Goal: Task Accomplishment & Management: Use online tool/utility

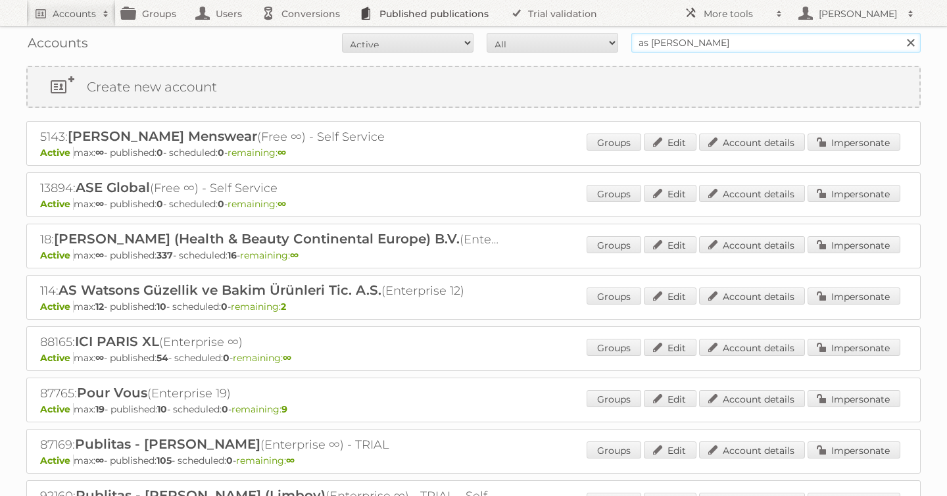
drag, startPoint x: 703, startPoint y: 43, endPoint x: 359, endPoint y: 22, distance: 345.1
click at [359, 22] on body "Accounts Search Advanced Search Create new account Groups Users Conversions Pub…" at bounding box center [473, 248] width 947 height 496
type input "lidl be"
click at [900, 33] on input "Search" at bounding box center [910, 43] width 20 height 20
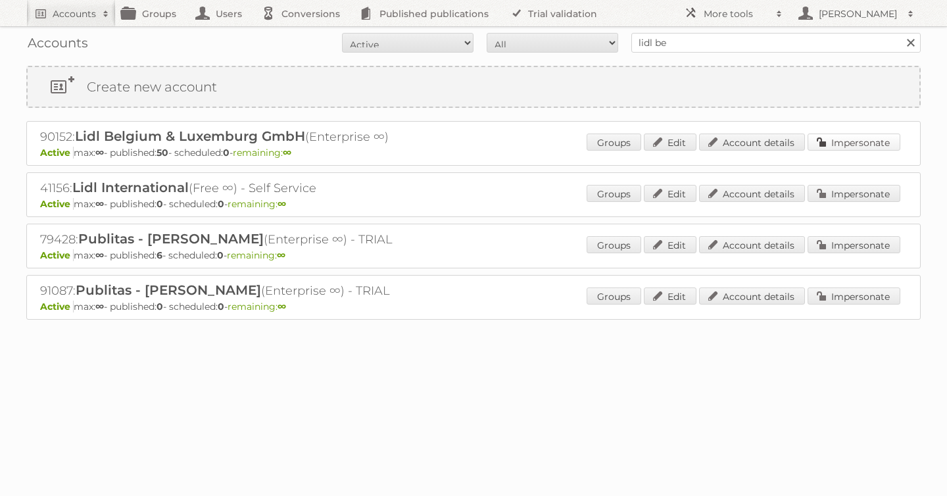
click at [839, 141] on link "Impersonate" at bounding box center [853, 141] width 93 height 17
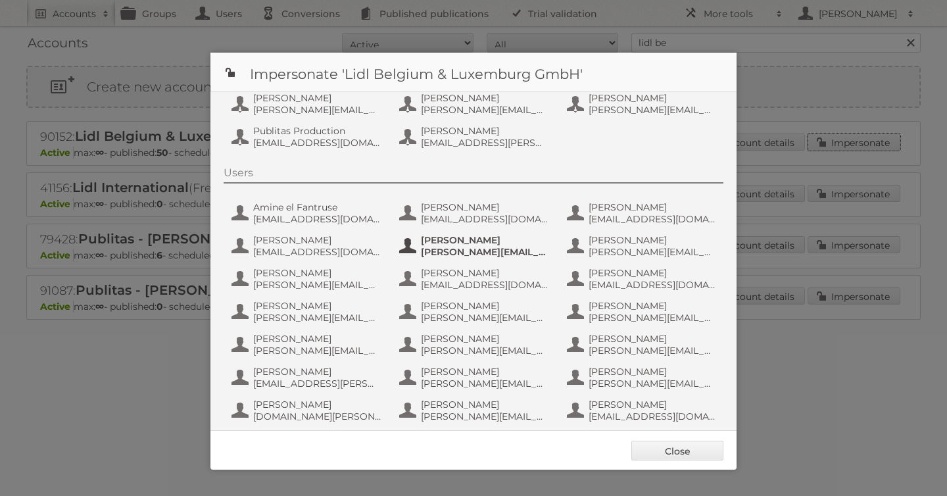
scroll to position [111, 0]
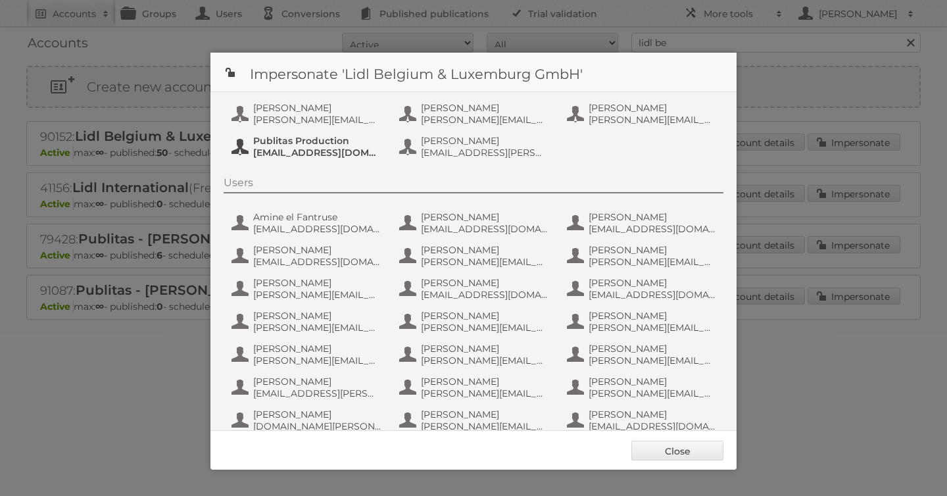
click at [310, 149] on span "fs+LidlBE@publitas.com" at bounding box center [317, 153] width 128 height 12
